Goal: Check status: Check status

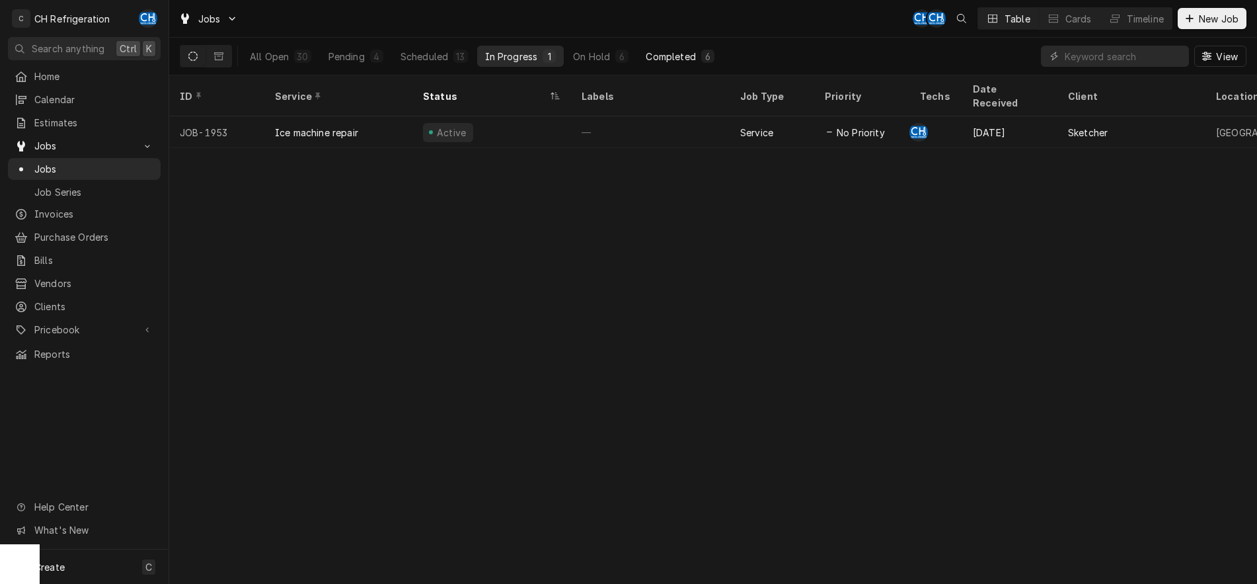
click at [662, 55] on div "Completed" at bounding box center [671, 57] width 50 height 14
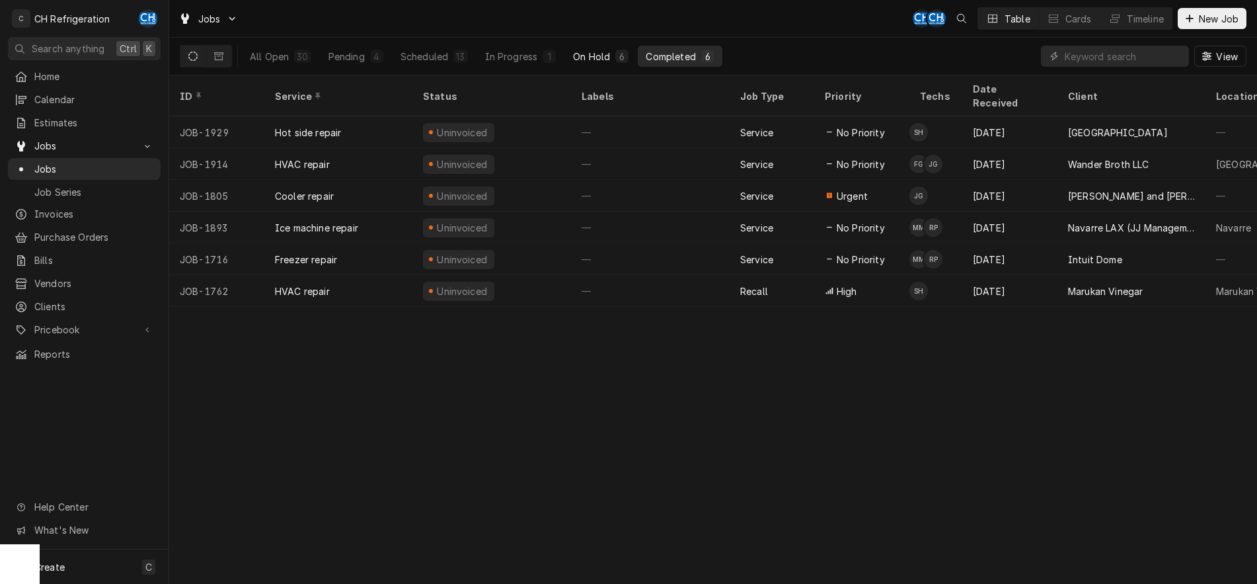
click at [593, 55] on div "On Hold" at bounding box center [591, 57] width 37 height 14
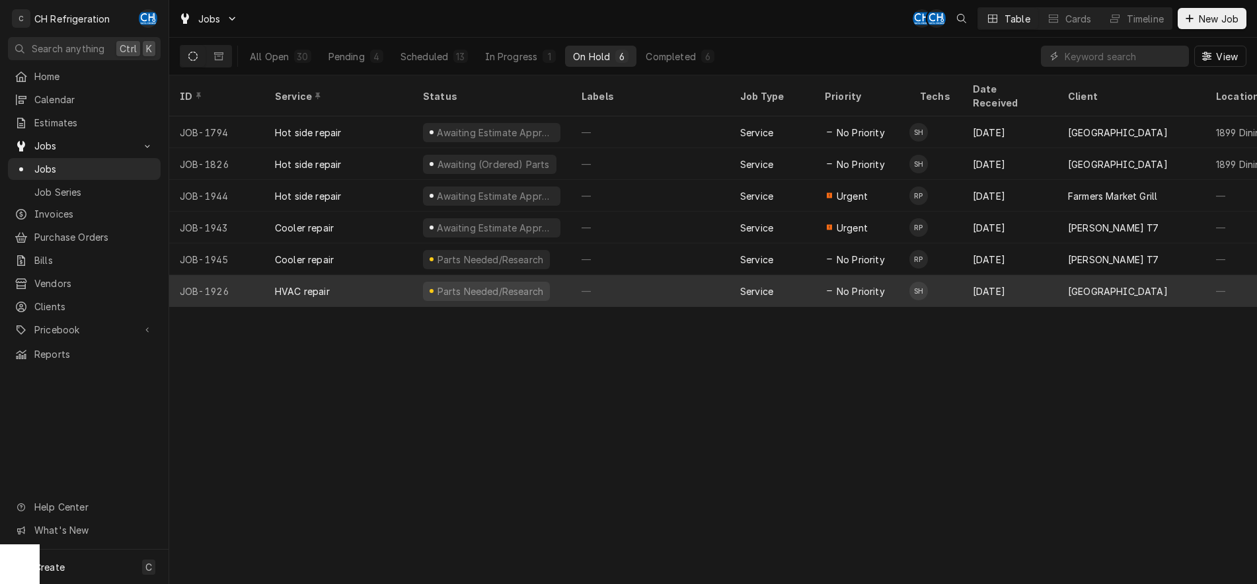
click at [694, 275] on div "—" at bounding box center [650, 291] width 159 height 32
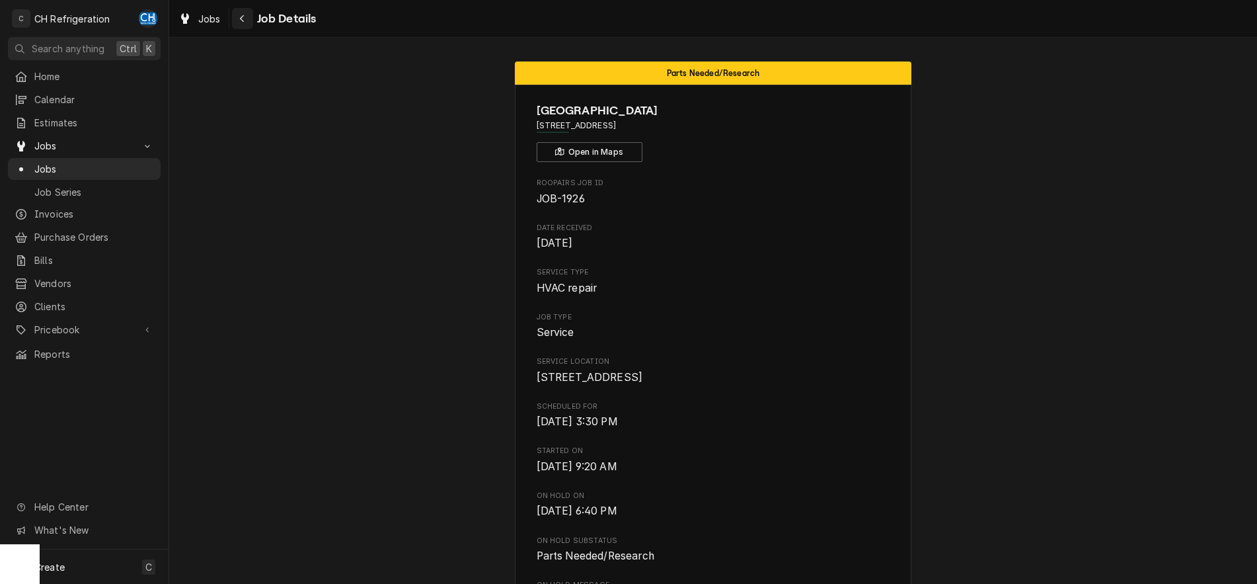
click at [239, 21] on icon "Navigate back" at bounding box center [242, 18] width 6 height 9
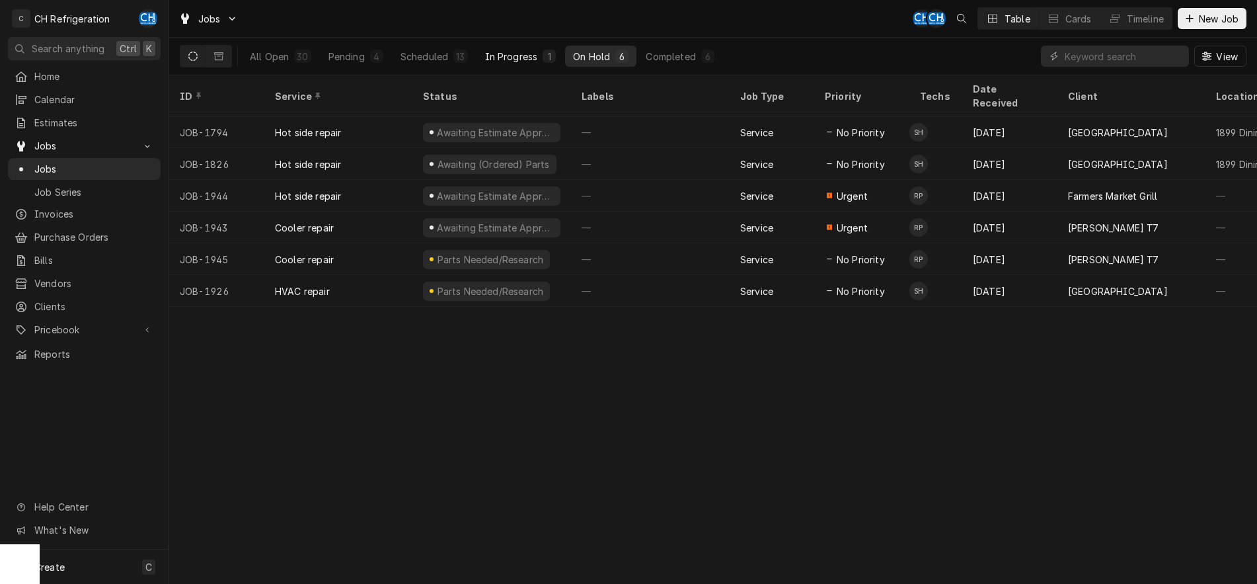
click at [498, 53] on div "In Progress" at bounding box center [511, 57] width 53 height 14
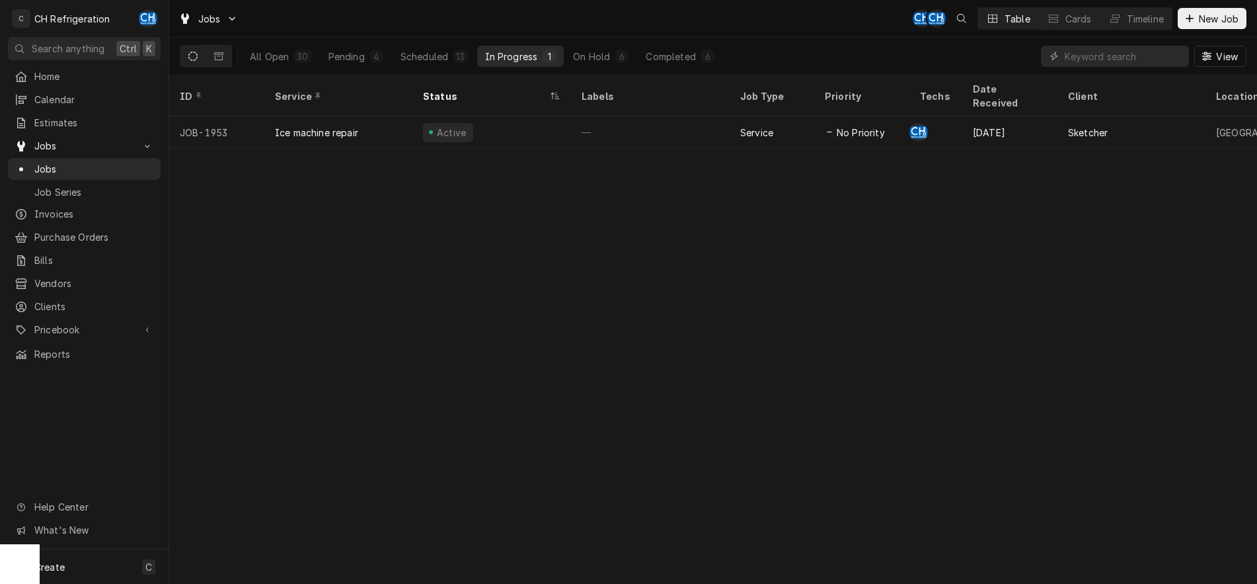
click at [679, 290] on div "ID Service Status Labels Job Type Priority Techs Date Received Client Location …" at bounding box center [713, 329] width 1088 height 508
